Goal: Check status: Check status

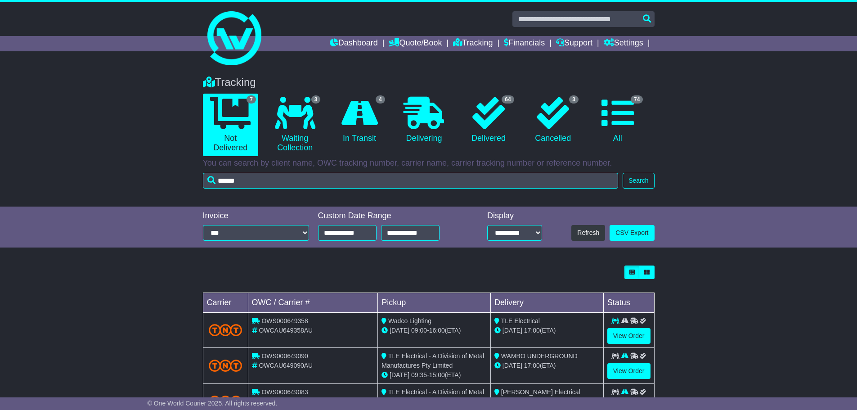
type input "******"
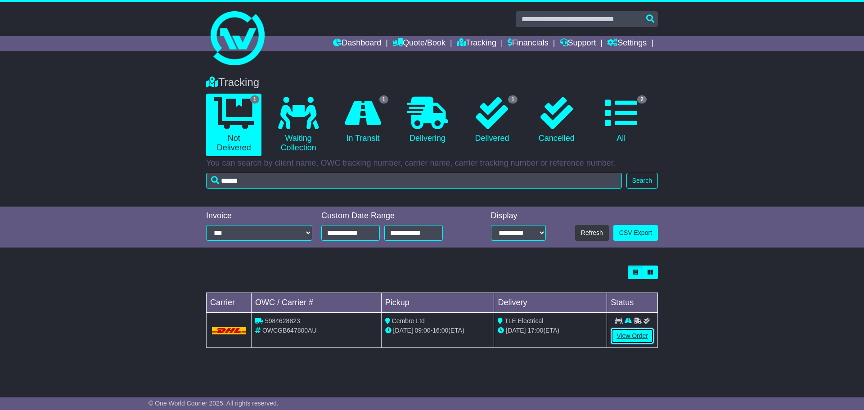
click at [631, 333] on link "View Order" at bounding box center [632, 336] width 43 height 16
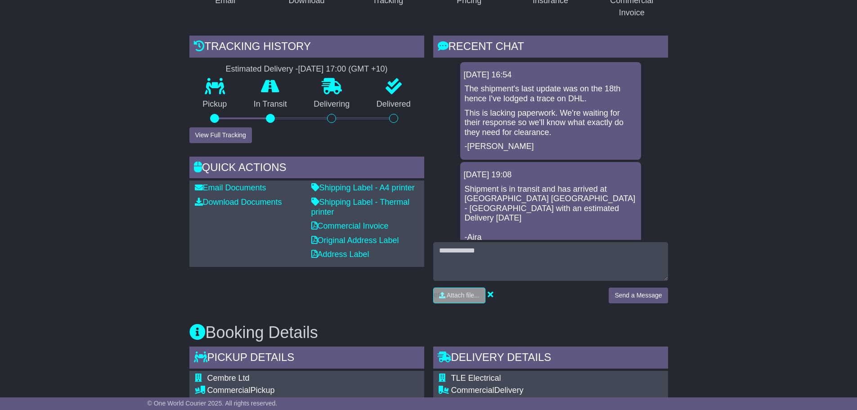
scroll to position [180, 0]
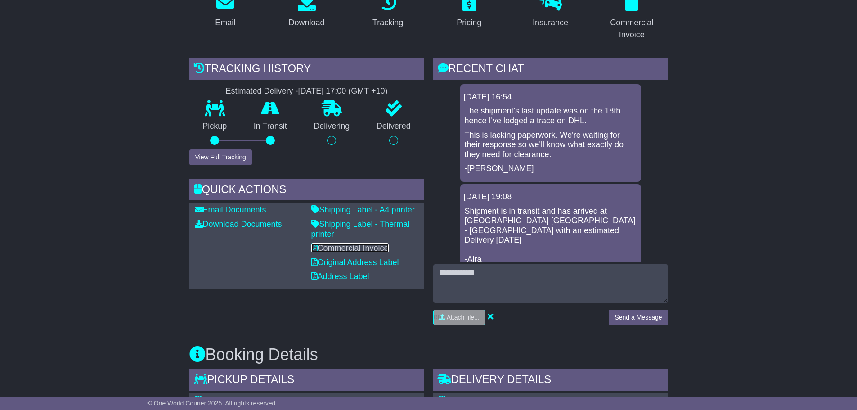
click at [365, 243] on link "Commercial Invoice" at bounding box center [349, 247] width 77 height 9
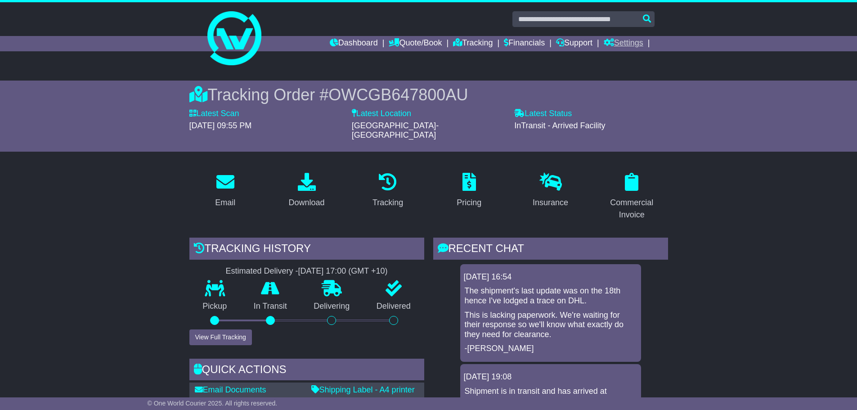
click at [622, 39] on link "Settings" at bounding box center [624, 43] width 40 height 15
click at [608, 59] on link "Settings" at bounding box center [639, 59] width 71 height 10
